Goal: Transaction & Acquisition: Purchase product/service

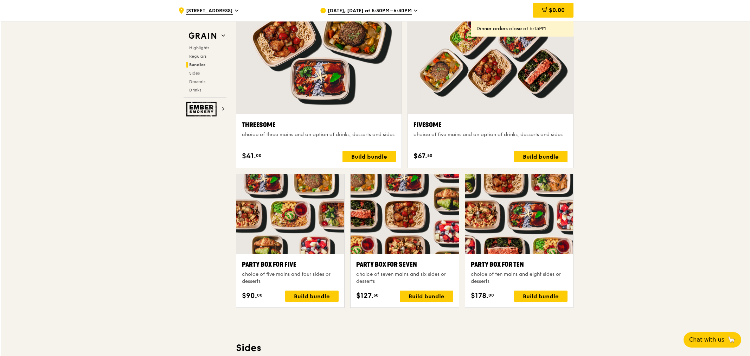
scroll to position [1289, 0]
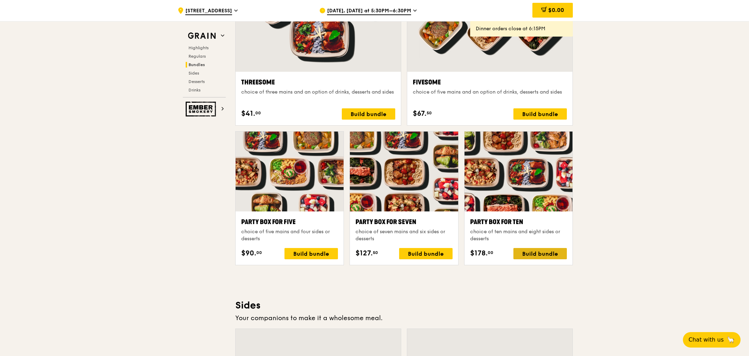
click at [545, 253] on div "Build bundle" at bounding box center [540, 253] width 53 height 11
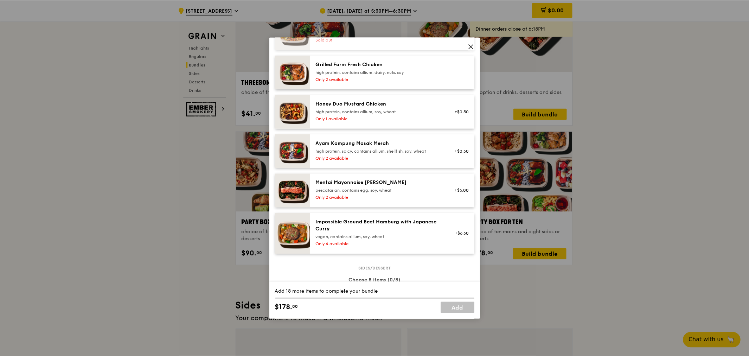
scroll to position [0, 0]
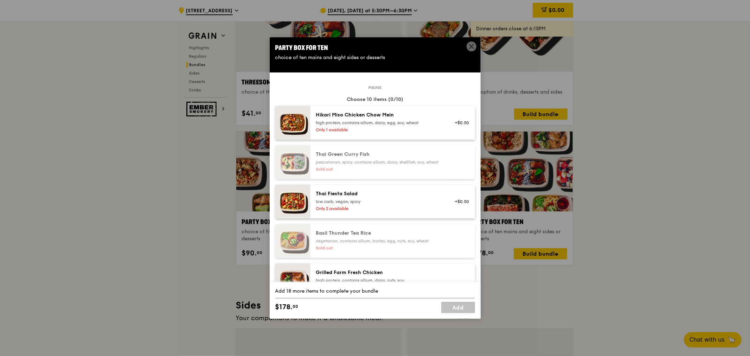
click at [463, 47] on div "Party Box for Ten" at bounding box center [375, 48] width 200 height 10
click at [468, 48] on span at bounding box center [472, 47] width 10 height 10
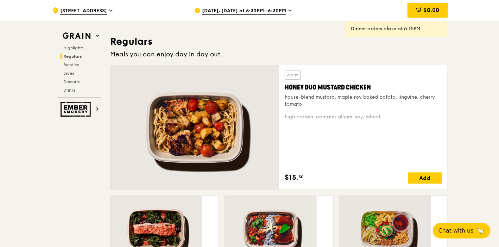
scroll to position [462, 0]
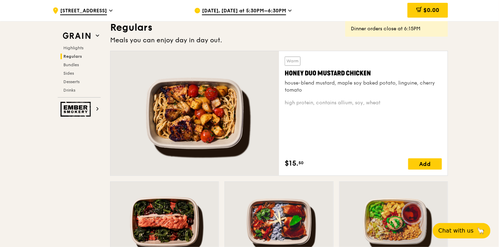
drag, startPoint x: 283, startPoint y: 72, endPoint x: 375, endPoint y: 72, distance: 92.2
click at [375, 72] on div "Warm Honey Duo Mustard Chicken house-blend mustard, maple soy baked potato, lin…" at bounding box center [363, 113] width 169 height 124
copy div "Honey Duo Mustard Chicken"
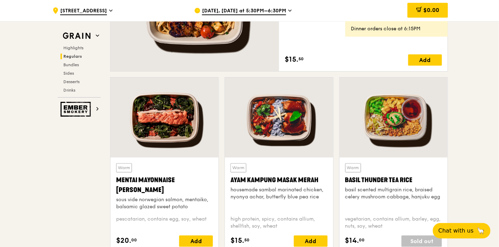
drag, startPoint x: 144, startPoint y: 188, endPoint x: 113, endPoint y: 180, distance: 31.3
click at [113, 180] on div "Warm Mentai Mayonnaise Aburi Salmon sous vide norwegian salmon, mentaiko, balsa…" at bounding box center [164, 204] width 108 height 95
copy div "Mentai Mayonnaise [PERSON_NAME]"
drag, startPoint x: 312, startPoint y: 178, endPoint x: 231, endPoint y: 182, distance: 81.4
click at [231, 182] on div "Ayam Kampung Masak Merah" at bounding box center [278, 180] width 97 height 10
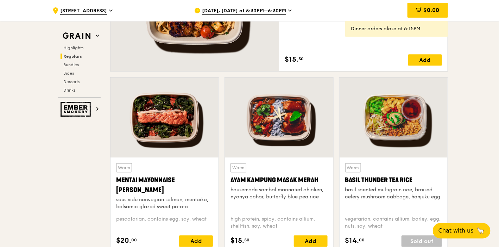
copy div "Ayam Kampung Masak Merah"
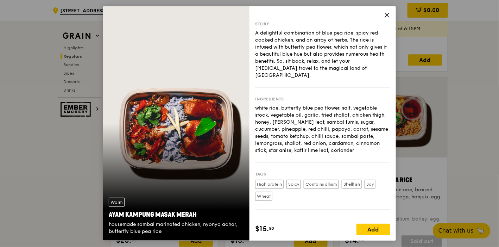
click at [387, 17] on icon at bounding box center [387, 15] width 6 height 6
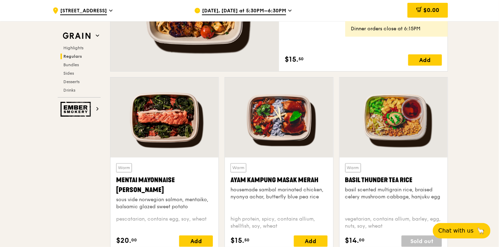
drag, startPoint x: 343, startPoint y: 179, endPoint x: 418, endPoint y: 178, distance: 74.9
click at [418, 178] on div "Warm Basil Thunder Tea [PERSON_NAME] scented multigrain rice, braised celery mu…" at bounding box center [394, 204] width 108 height 95
copy div "Basil Thunder Tea Rice"
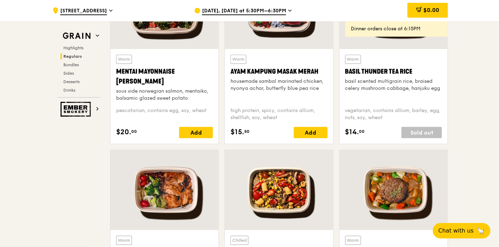
scroll to position [775, 0]
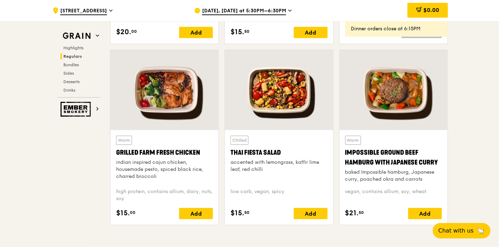
drag, startPoint x: 116, startPoint y: 151, endPoint x: 196, endPoint y: 149, distance: 80.6
click at [205, 149] on div "Warm Grilled Farm Fresh Chicken indian inspired cajun chicken, housemade pesto,…" at bounding box center [164, 177] width 108 height 95
copy div "Grilled Farm Fresh Chicken"
drag, startPoint x: 231, startPoint y: 151, endPoint x: 286, endPoint y: 149, distance: 54.6
click at [286, 149] on div "Thai Fiesta Salad" at bounding box center [278, 152] width 97 height 10
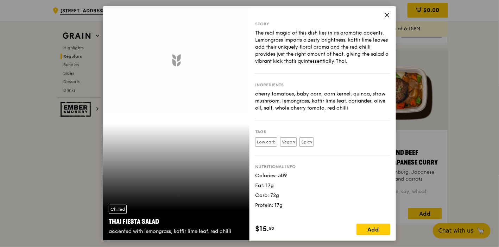
copy div "Thai Fiesta Salad"
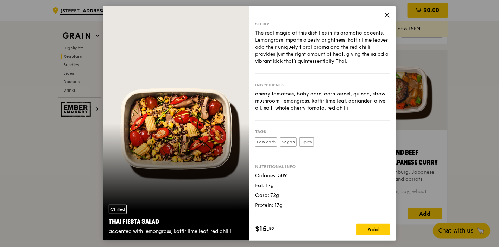
click at [387, 14] on icon at bounding box center [387, 15] width 6 height 6
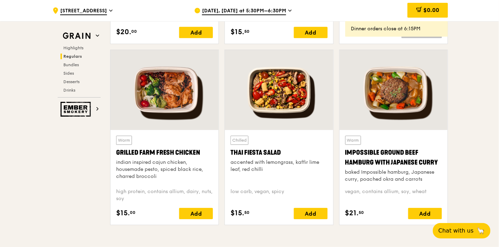
drag, startPoint x: 354, startPoint y: 150, endPoint x: 444, endPoint y: 158, distance: 90.8
click at [444, 158] on div "Warm Impossible Ground Beef Hamburg with Japanese [PERSON_NAME] baked Impossibl…" at bounding box center [394, 177] width 108 height 95
copy div "Impossible Ground Beef Hamburg with Japanese Curry"
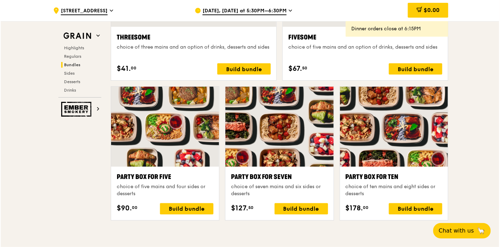
scroll to position [1400, 0]
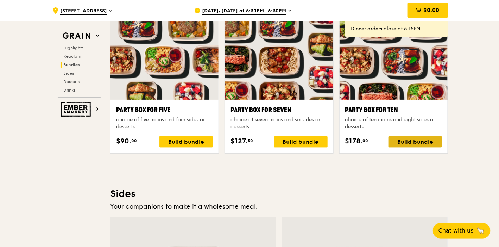
click at [410, 137] on div "Build bundle" at bounding box center [414, 141] width 53 height 11
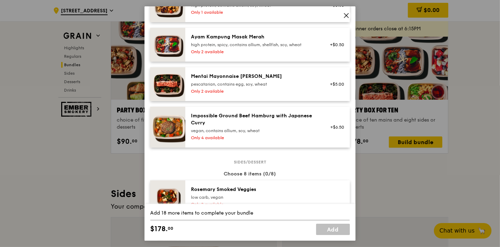
scroll to position [285, 0]
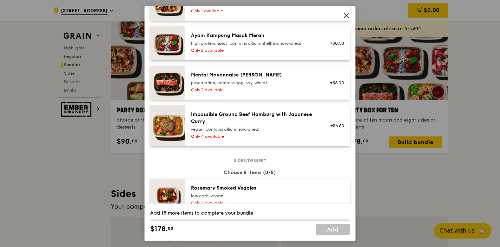
click at [347, 15] on icon at bounding box center [346, 15] width 4 height 4
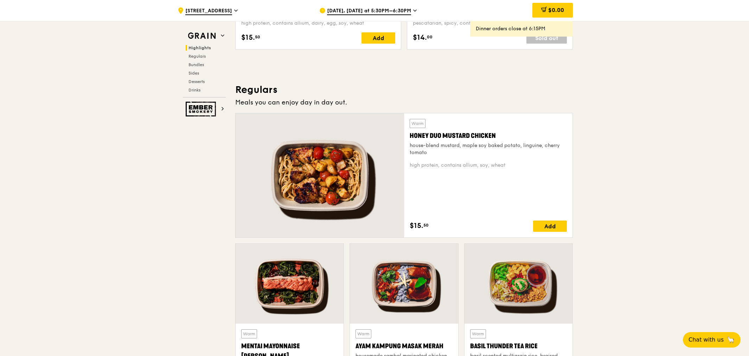
scroll to position [466, 0]
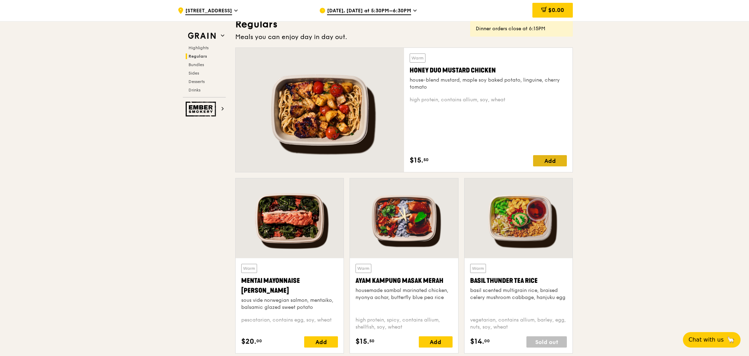
click at [549, 159] on div "Add" at bounding box center [550, 160] width 34 height 11
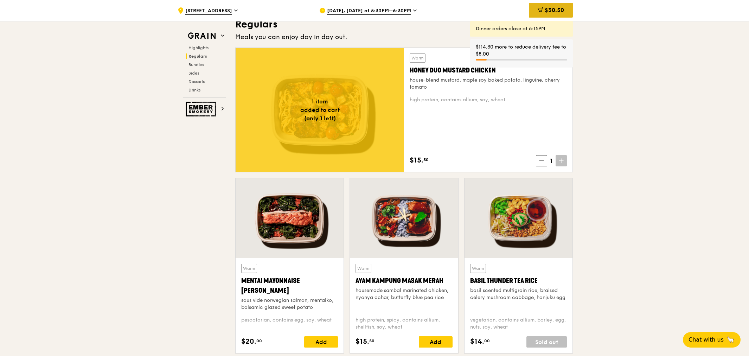
click at [543, 13] on div "$30.50" at bounding box center [551, 10] width 44 height 15
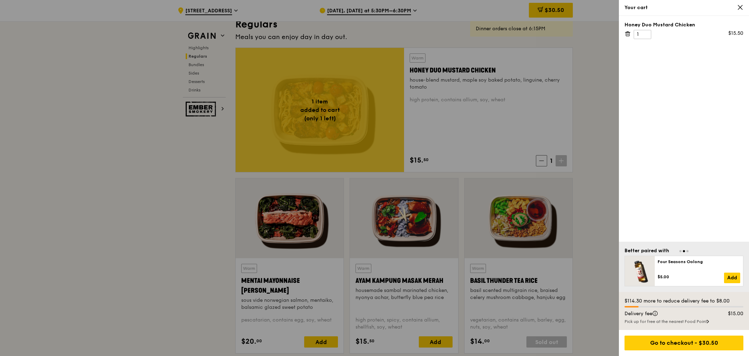
click at [629, 35] on icon at bounding box center [628, 34] width 6 height 6
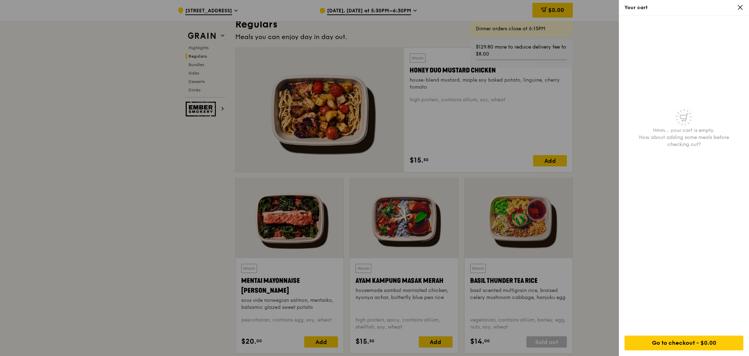
click at [740, 6] on icon at bounding box center [740, 7] width 4 height 4
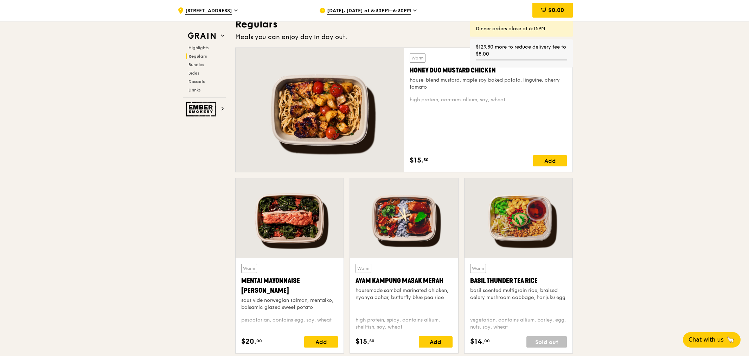
drag, startPoint x: 593, startPoint y: 97, endPoint x: 594, endPoint y: 93, distance: 4.2
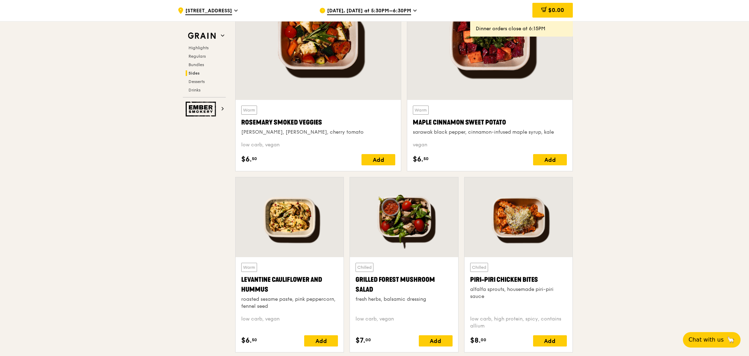
scroll to position [1612, 0]
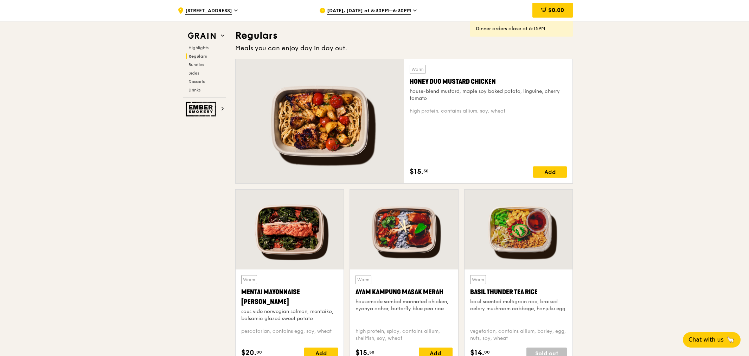
scroll to position [361, 0]
